Goal: Check status: Check status

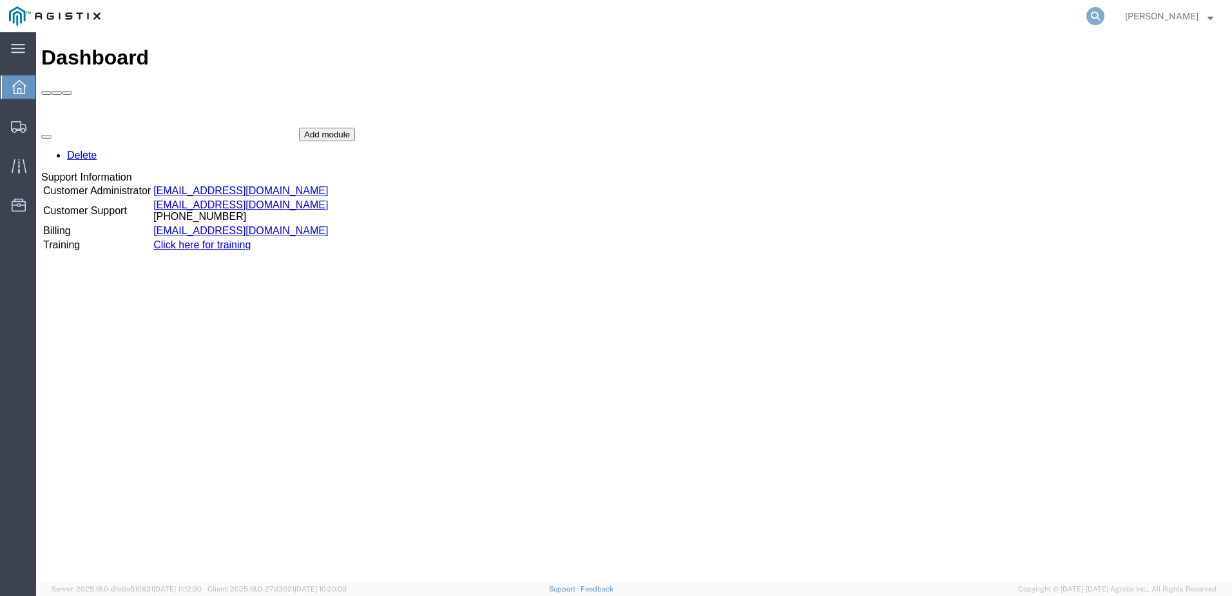
click at [1105, 10] on icon at bounding box center [1096, 16] width 18 height 18
click at [960, 15] on input "search" at bounding box center [891, 16] width 392 height 31
paste input "56781853"
type input "56781853"
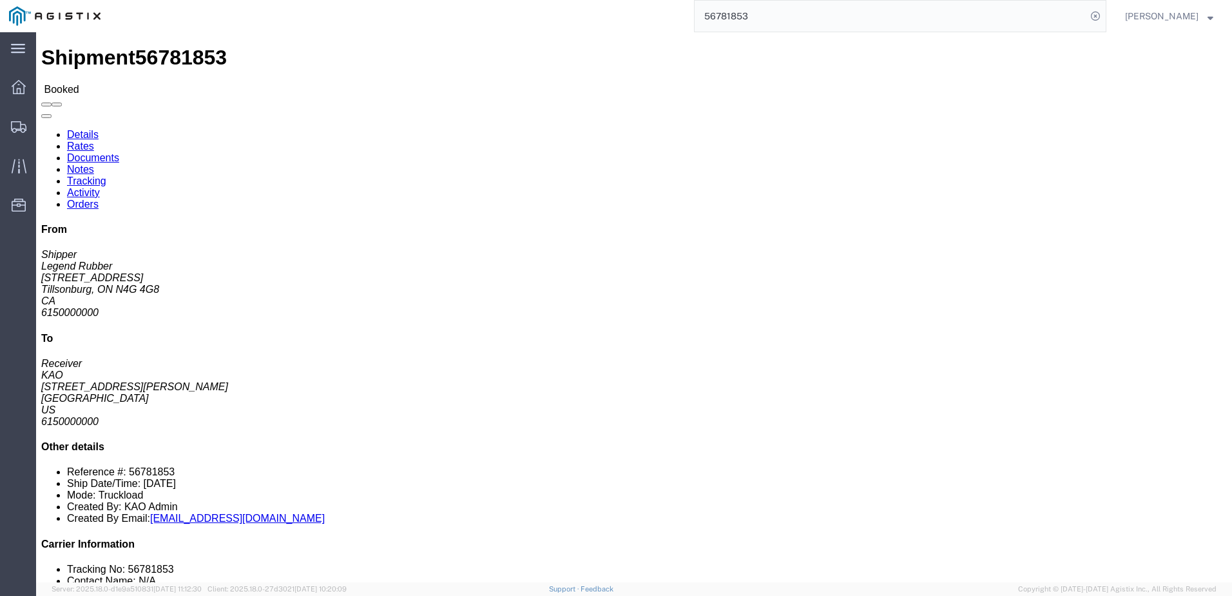
drag, startPoint x: 93, startPoint y: 51, endPoint x: 1034, endPoint y: 206, distance: 953.1
click link "Rates"
